Goal: Find specific page/section: Find specific page/section

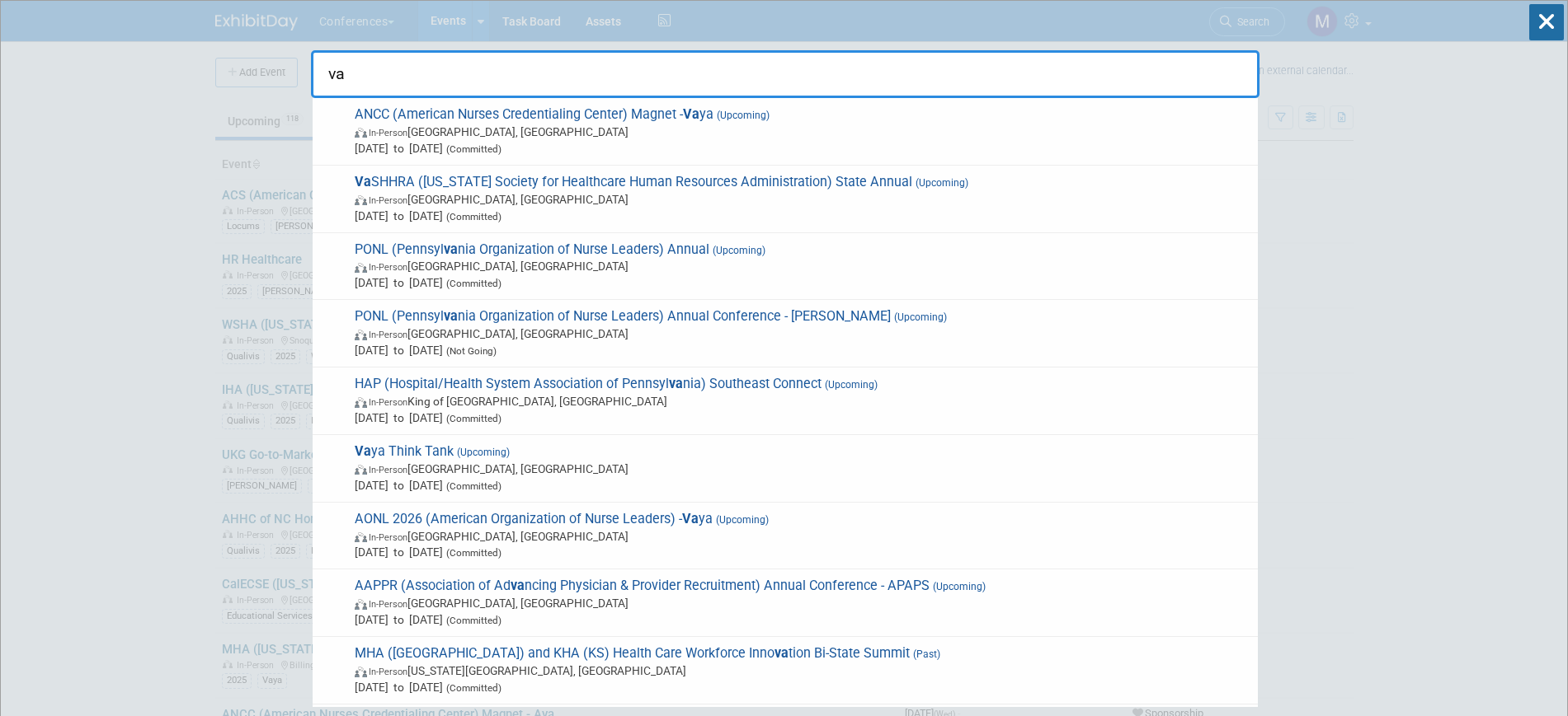
type input "v"
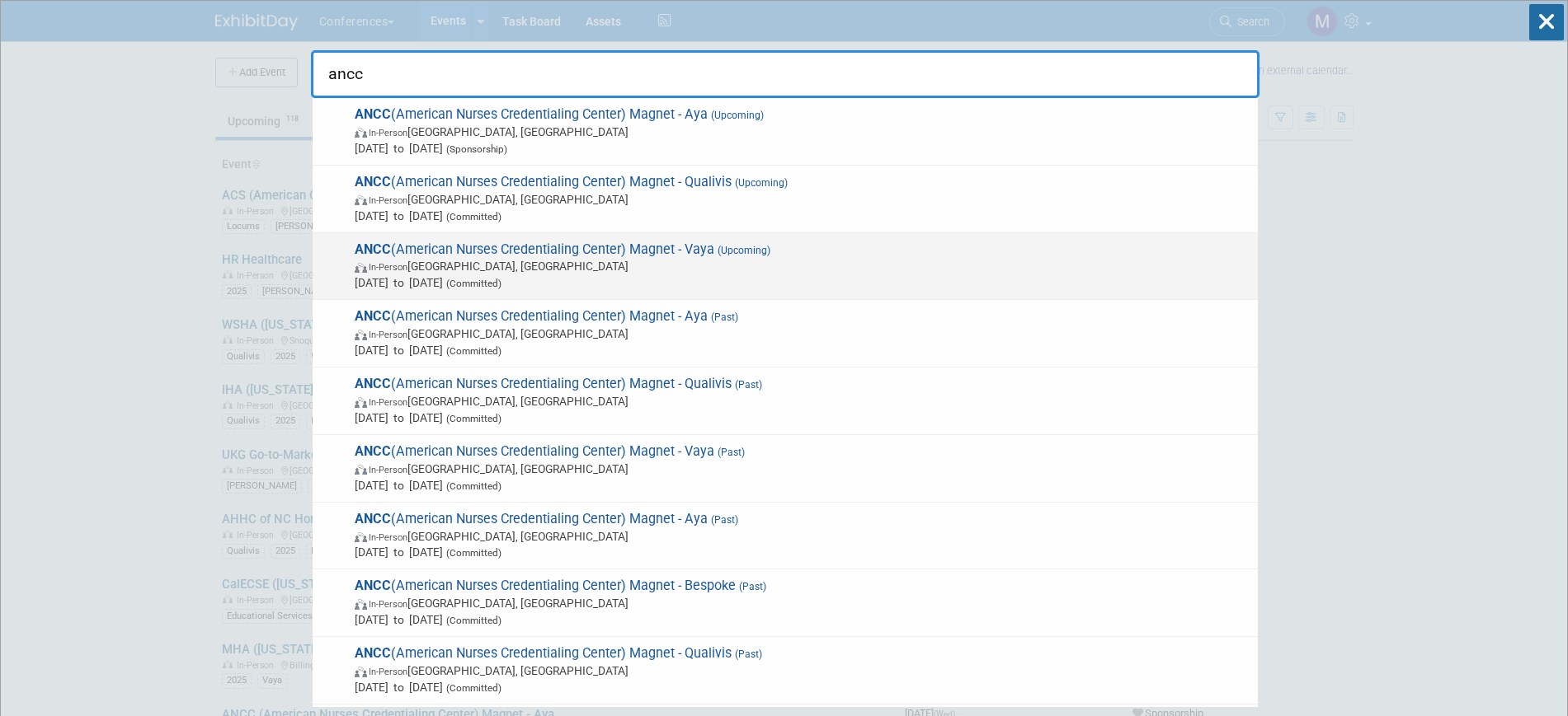
type input "ancc"
click at [749, 246] on span "(Upcoming)" at bounding box center [742, 251] width 56 height 11
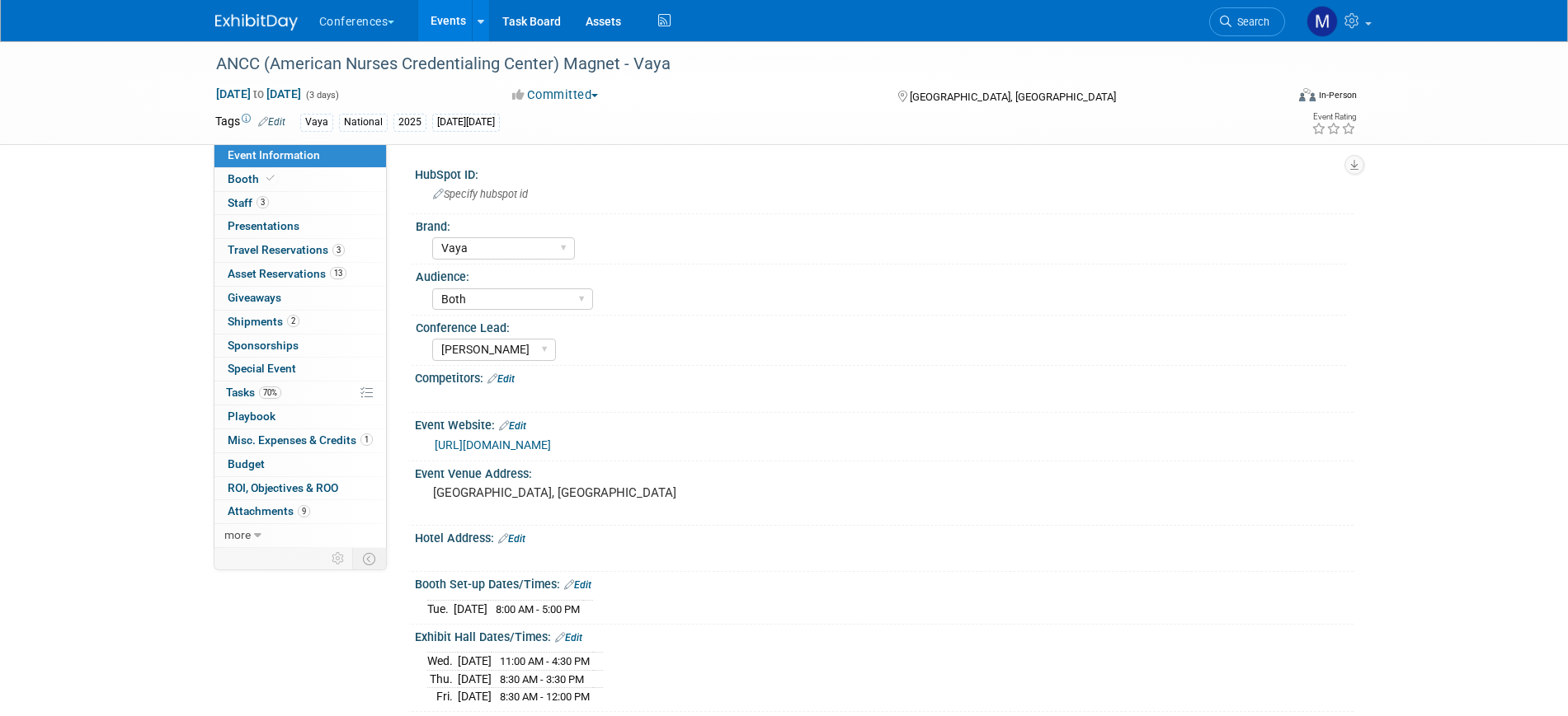
select select "Vaya"
select select "Both"
select select "[PERSON_NAME]"
click at [238, 202] on span "Staff 3" at bounding box center [248, 202] width 41 height 13
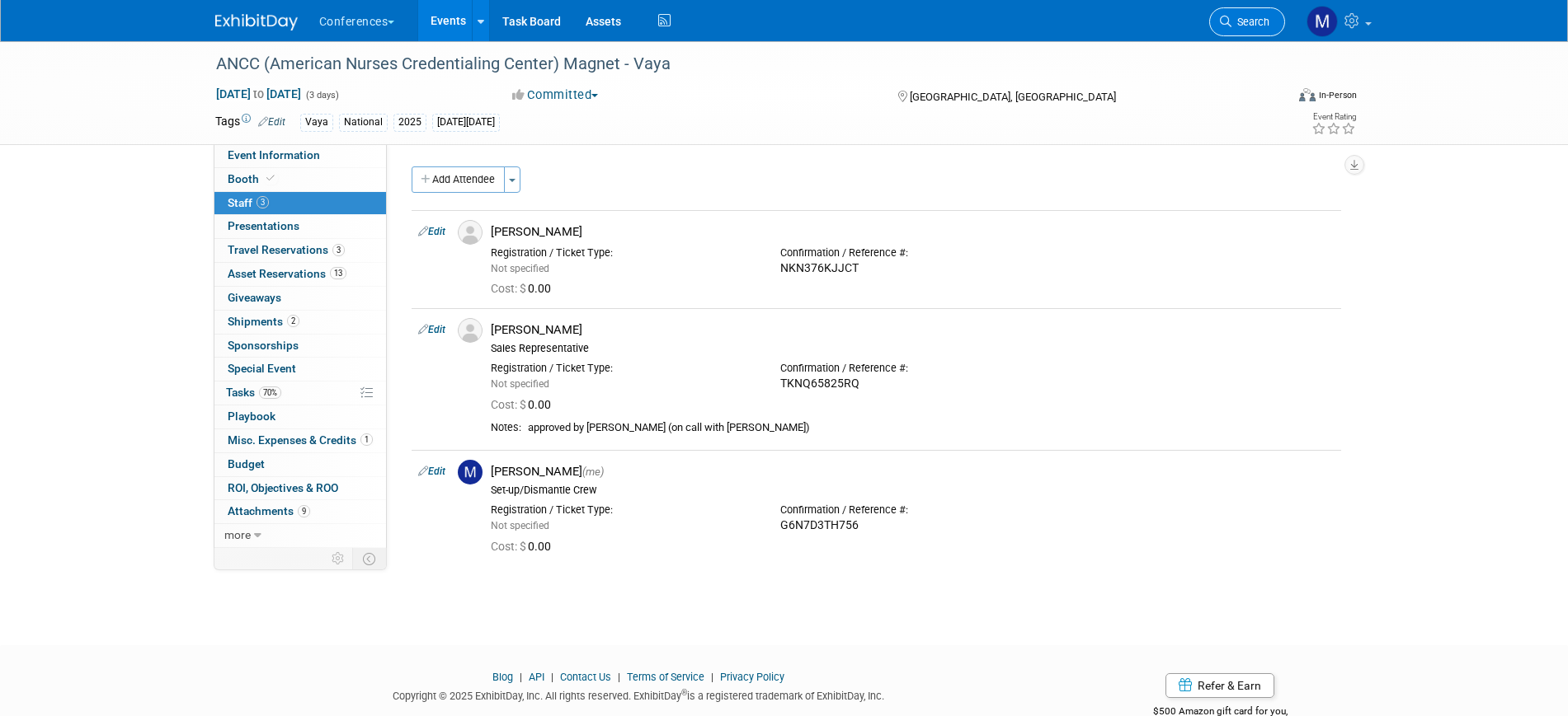
click at [1259, 23] on span "Search" at bounding box center [1250, 21] width 38 height 12
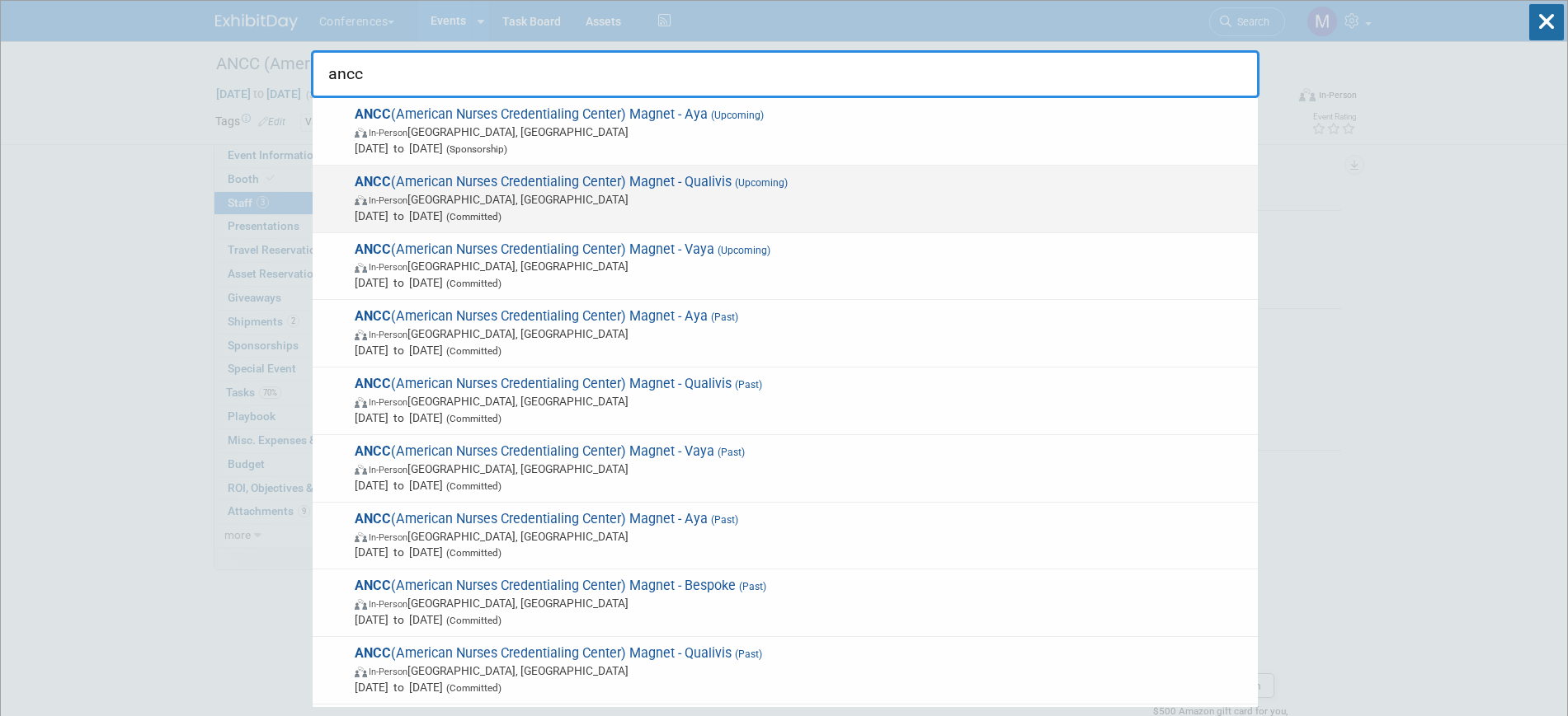
type input "ancc"
click at [755, 213] on span "Oct 8, 2025 to Oct 10, 2025 (Committed)" at bounding box center [801, 216] width 895 height 17
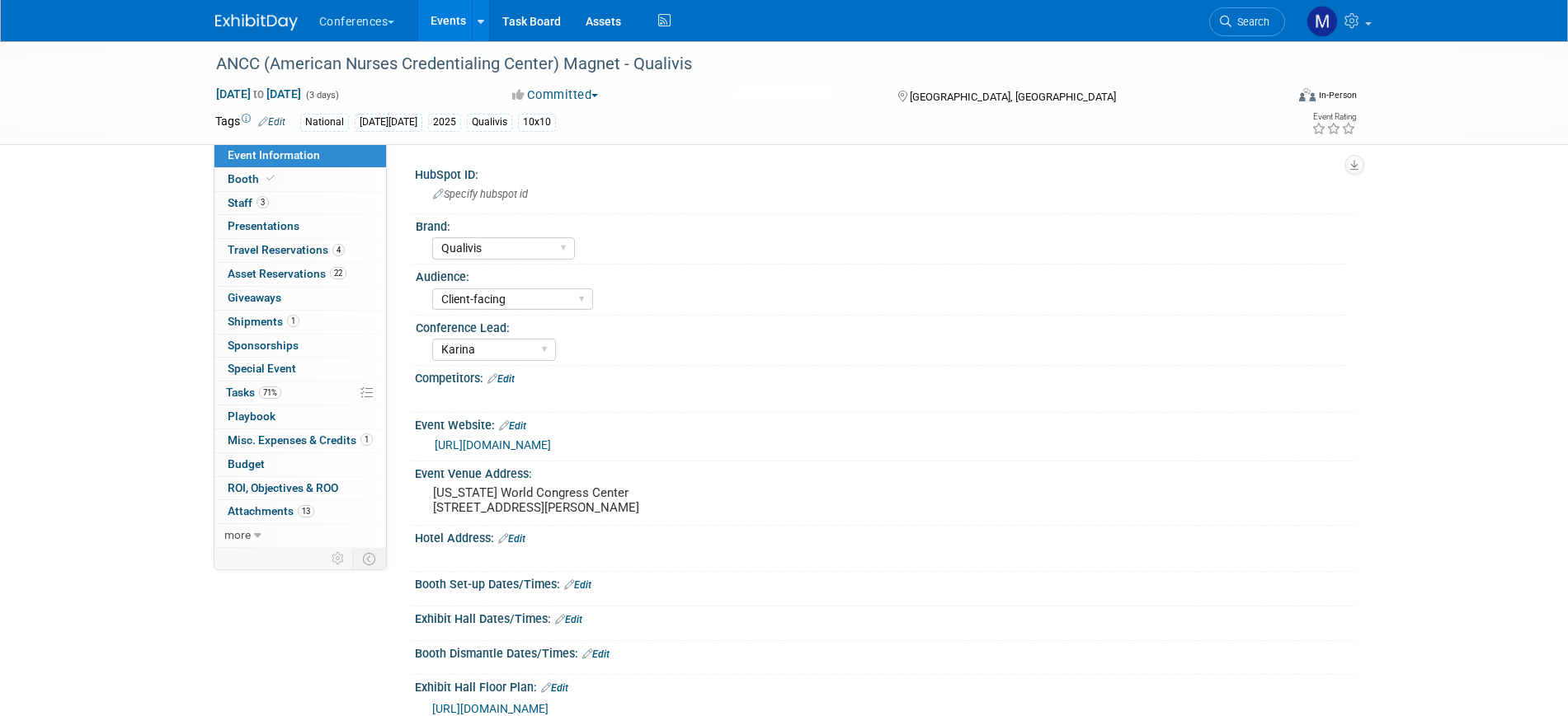
select select "Qualivis"
select select "Client-facing"
select select "Karina"
click at [253, 205] on span "Staff 3" at bounding box center [248, 202] width 41 height 13
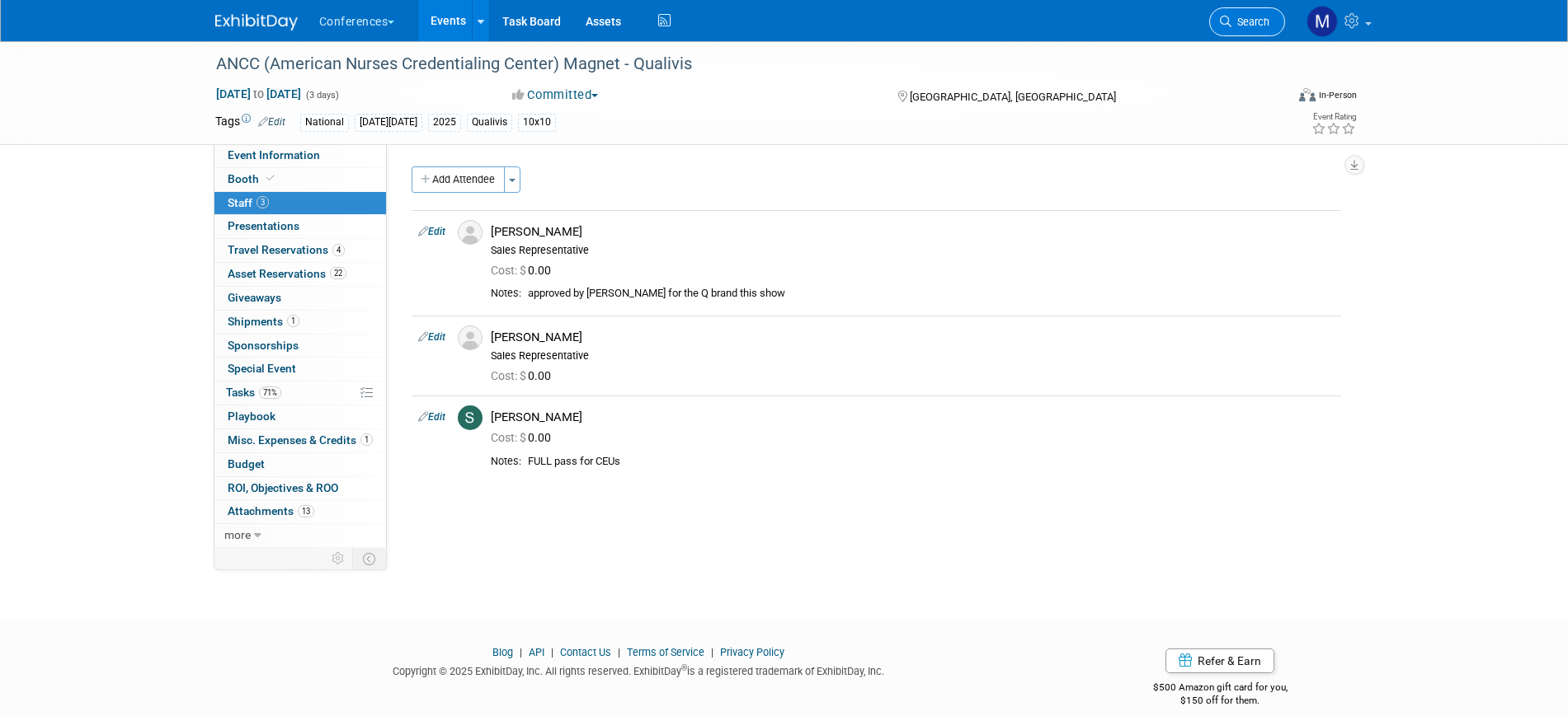
click at [1270, 22] on link "Search" at bounding box center [1246, 21] width 76 height 29
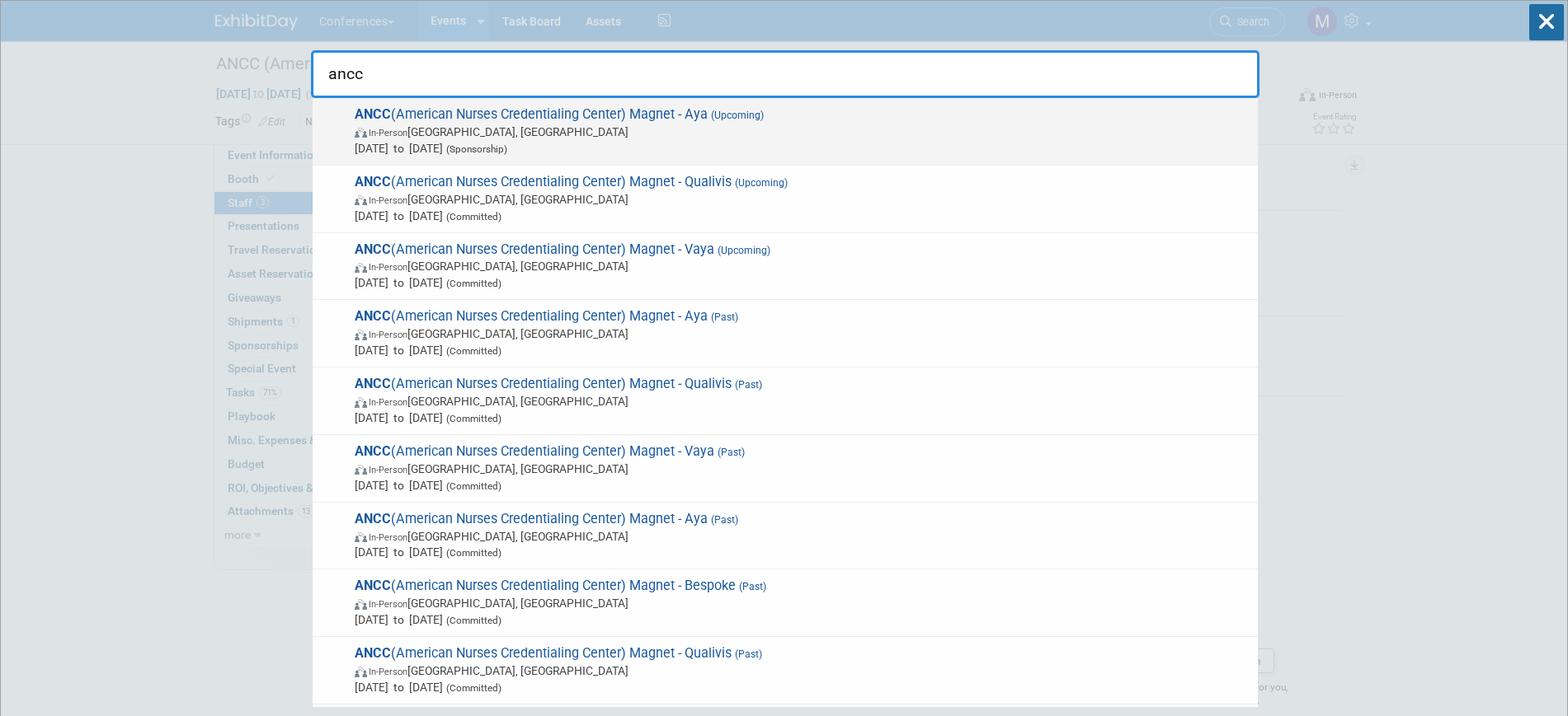
type input "ancc"
click at [679, 120] on span "ANCC (American Nurses Credentialing Center) Magnet - Aya (Upcoming) In-Person A…" at bounding box center [799, 131] width 900 height 50
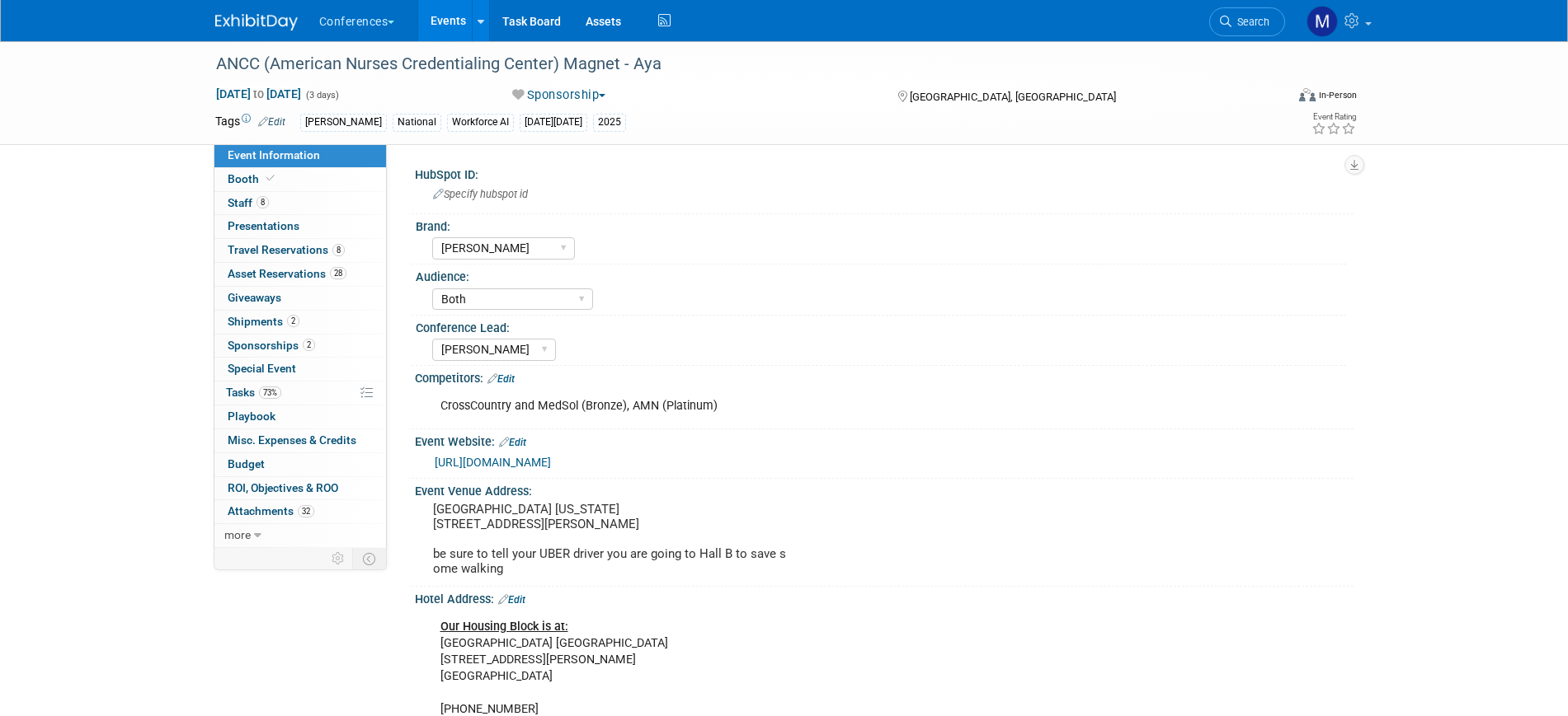
select select "[PERSON_NAME]"
select select "Both"
select select "[PERSON_NAME]"
click at [265, 212] on link "8 Staff 8" at bounding box center [300, 203] width 172 height 23
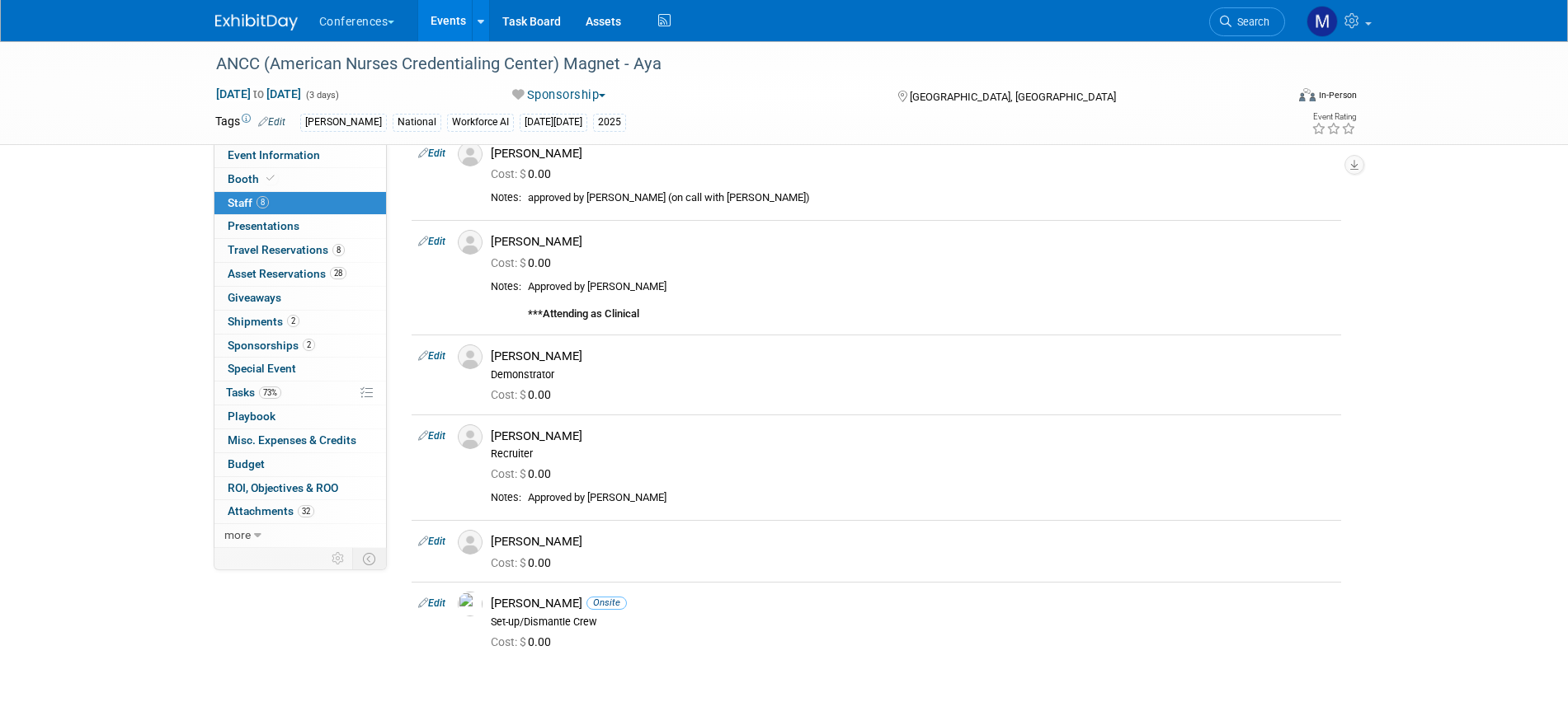
scroll to position [310, 0]
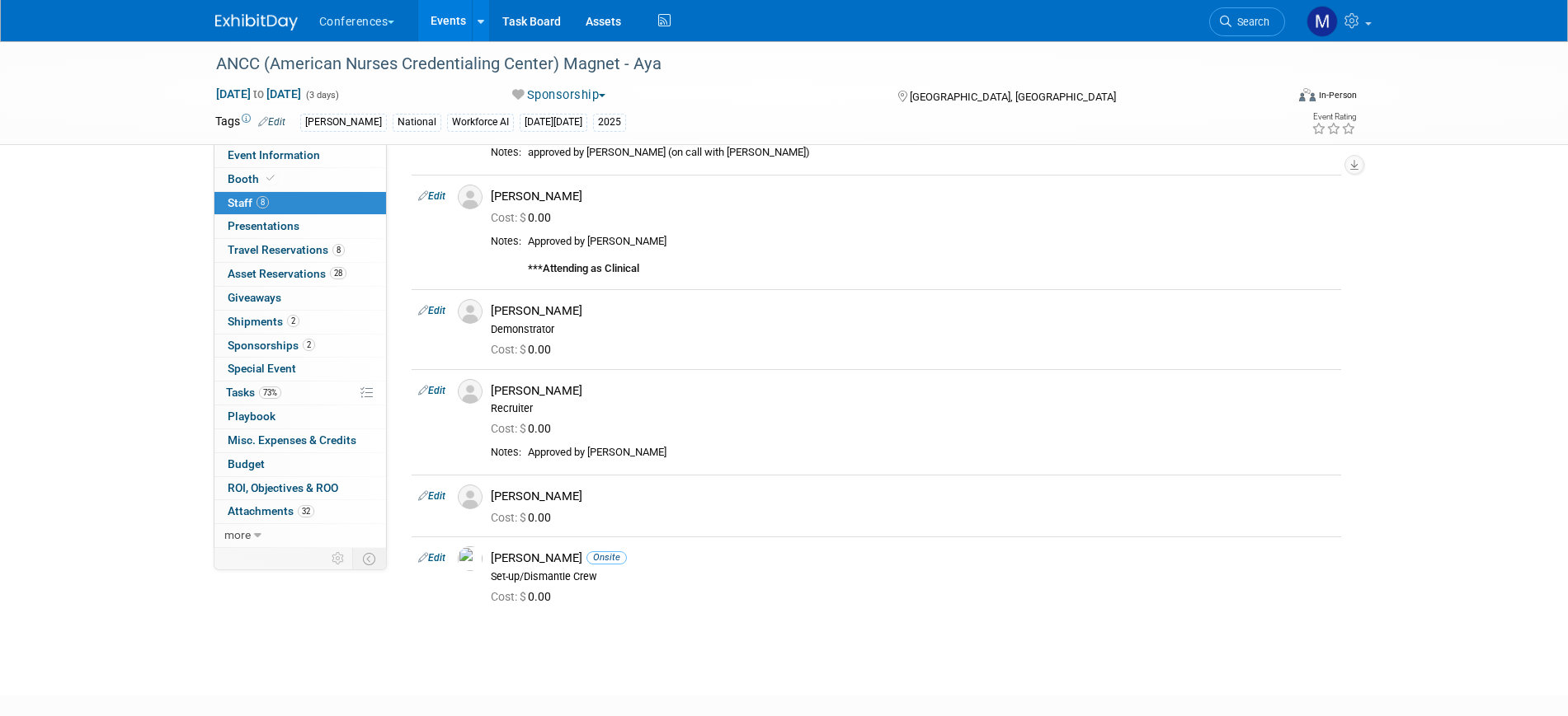
click at [257, 0] on div at bounding box center [267, 15] width 103 height 31
click at [258, 7] on link at bounding box center [267, 14] width 103 height 13
